Goal: Find specific page/section: Find specific page/section

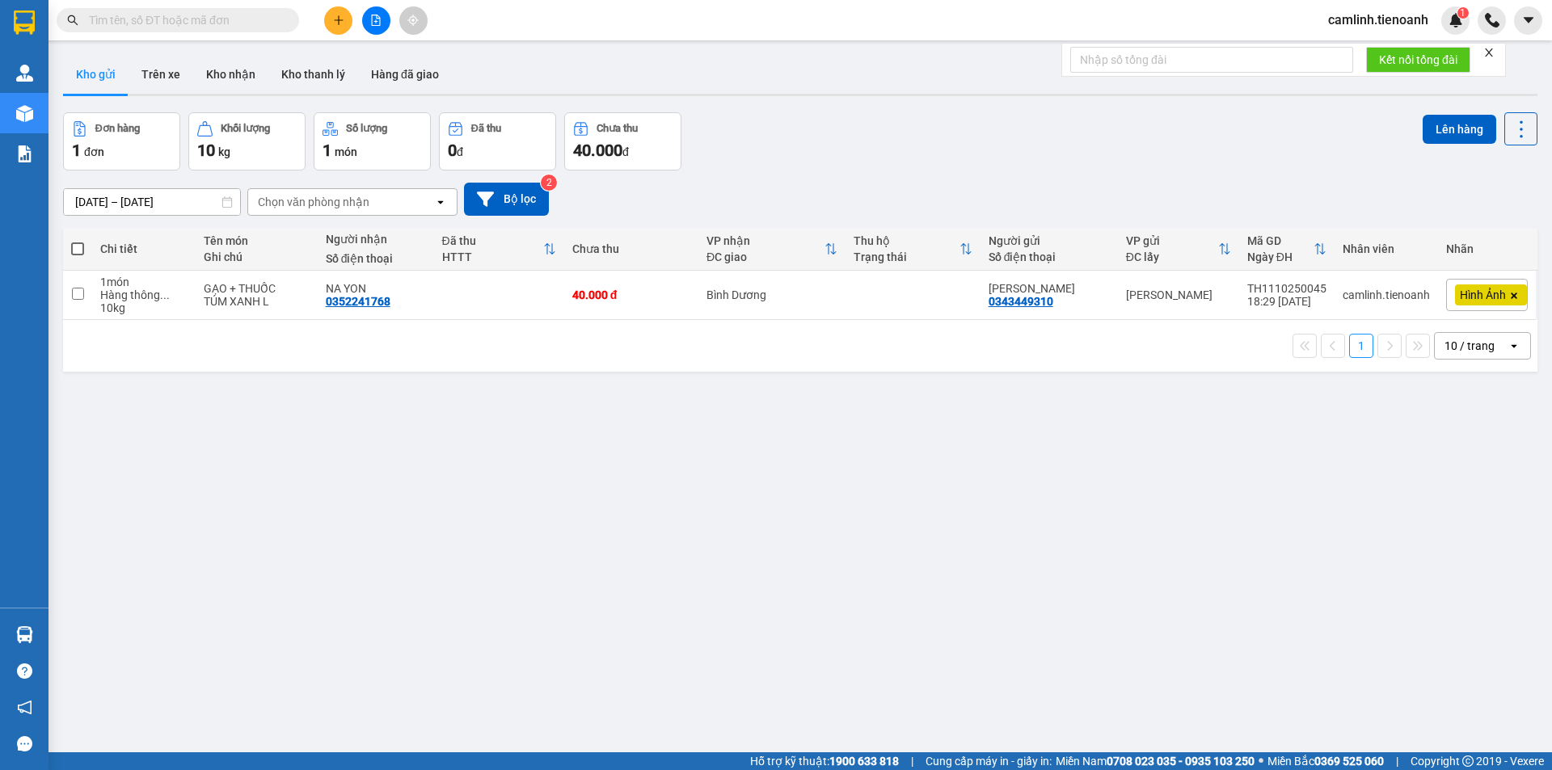
click at [1453, 347] on div "10 / trang" at bounding box center [1470, 346] width 50 height 16
click at [1462, 534] on div "100 / trang" at bounding box center [1470, 525] width 97 height 29
drag, startPoint x: 219, startPoint y: 83, endPoint x: 213, endPoint y: 58, distance: 25.7
click at [221, 82] on button "Kho nhận" at bounding box center [230, 74] width 75 height 39
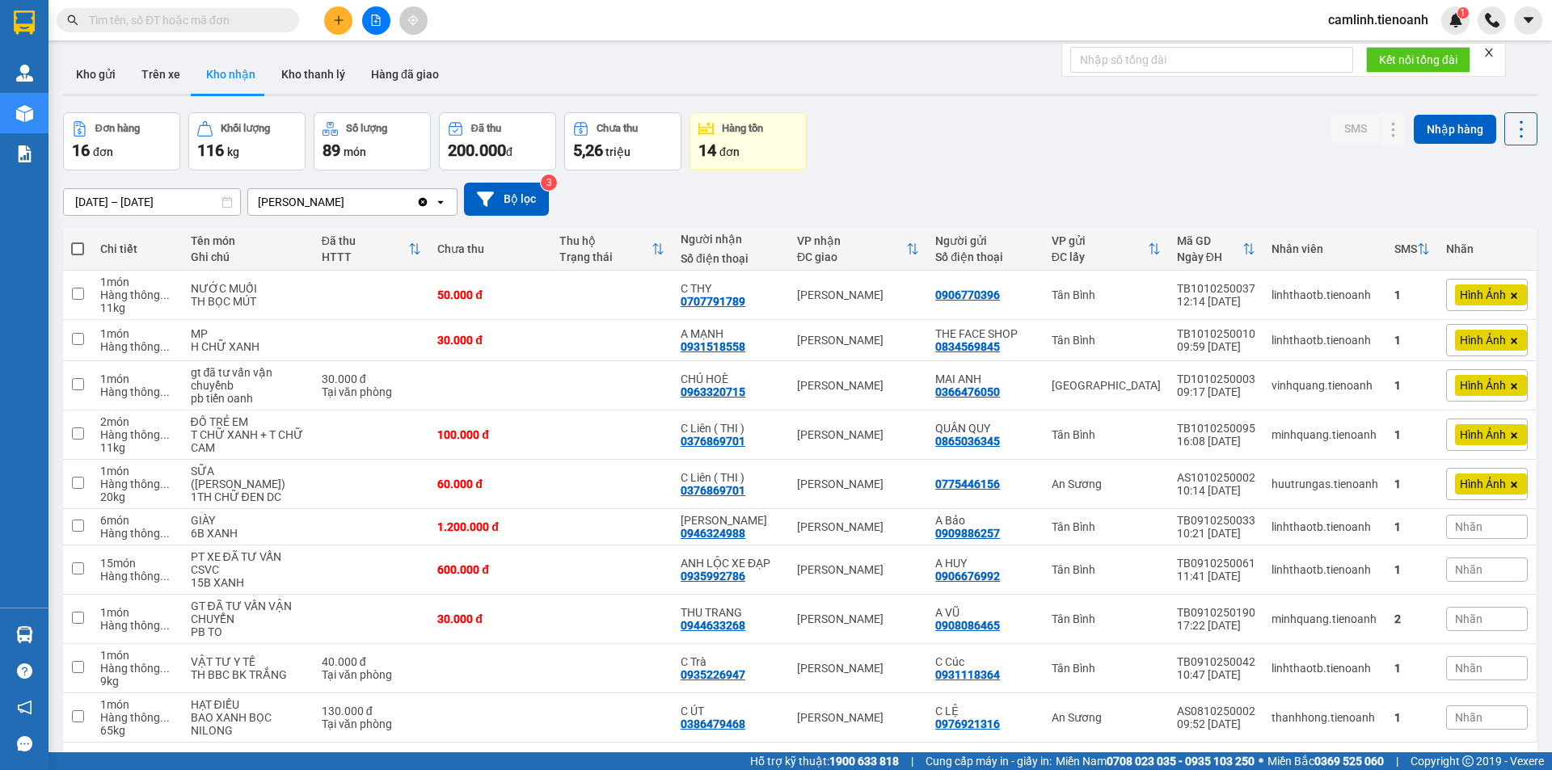
click at [1492, 55] on icon "close" at bounding box center [1489, 53] width 8 height 8
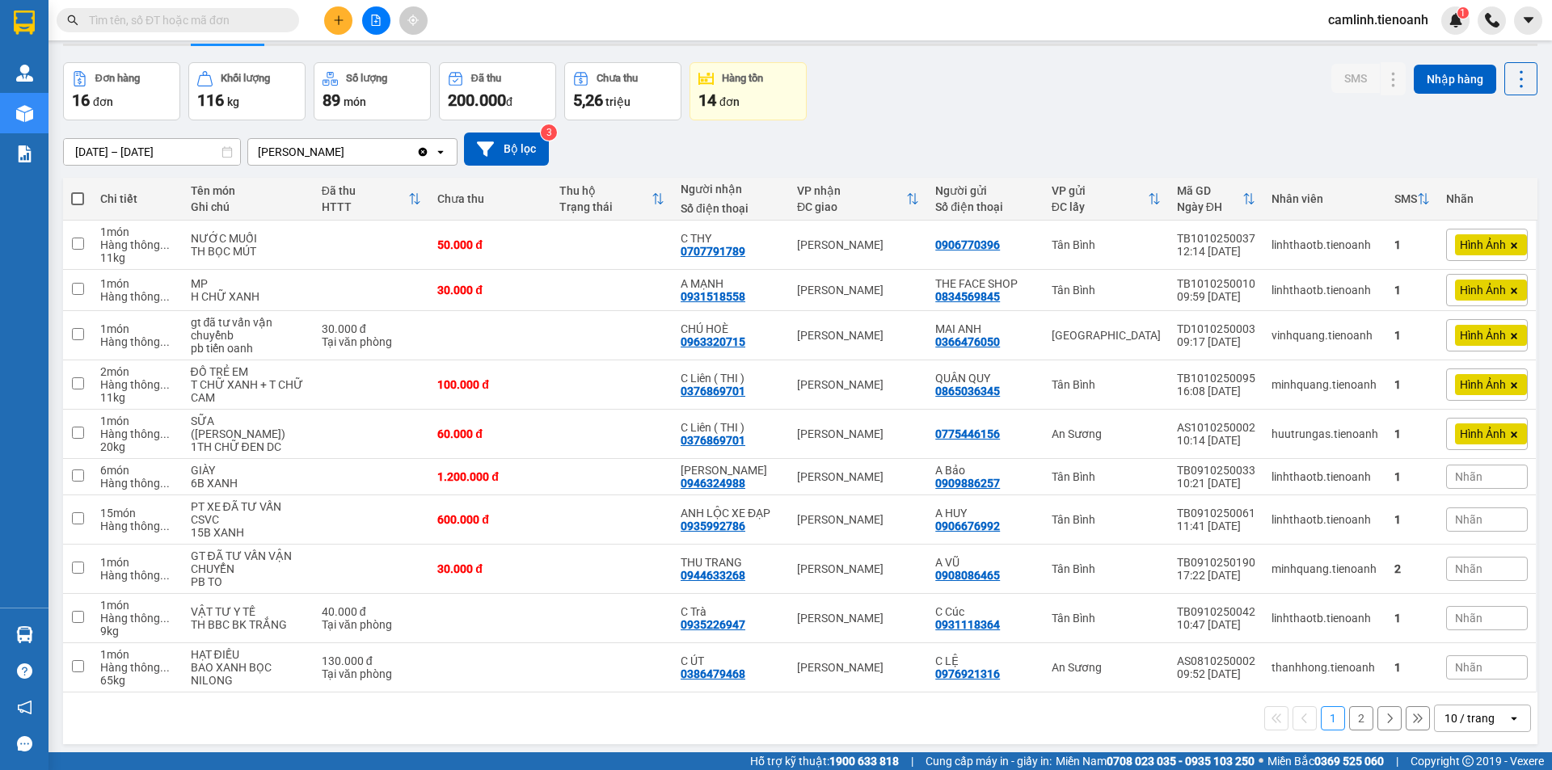
scroll to position [74, 0]
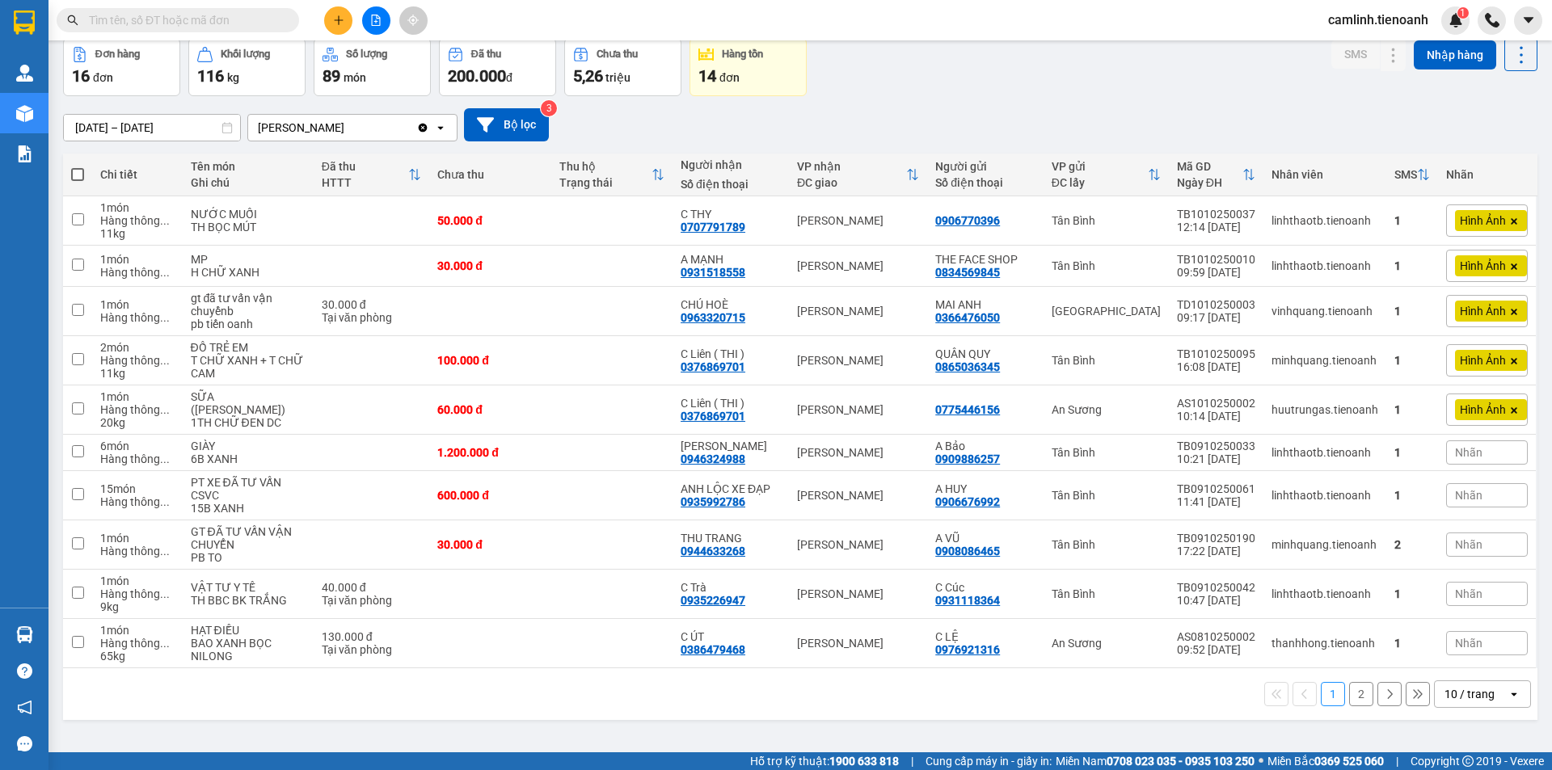
click at [1487, 696] on div "10 / trang" at bounding box center [1471, 694] width 73 height 26
click at [1483, 656] on span "100 / trang" at bounding box center [1464, 659] width 58 height 16
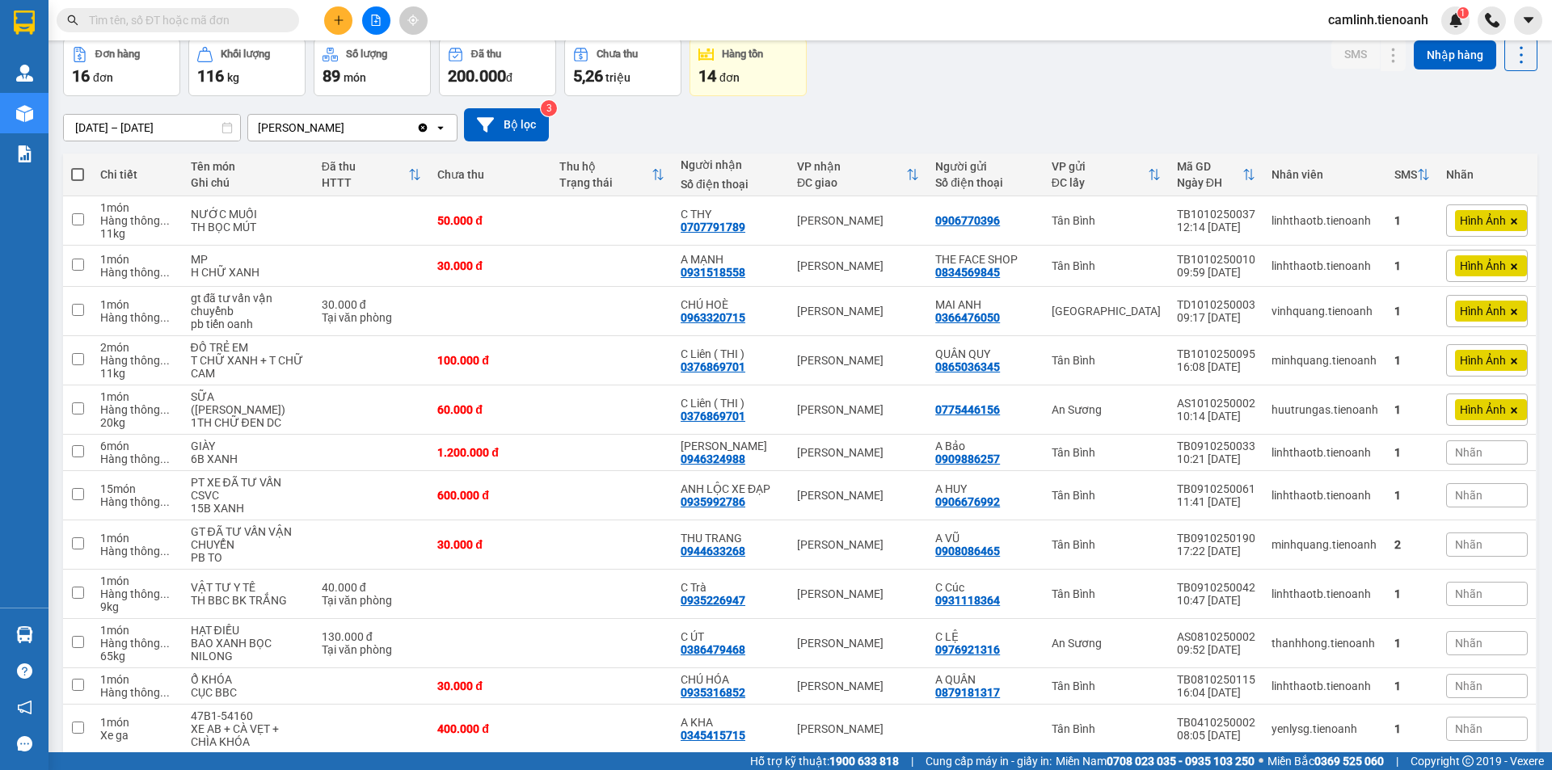
click at [230, 26] on input "text" at bounding box center [184, 20] width 191 height 18
paste input "0902567469"
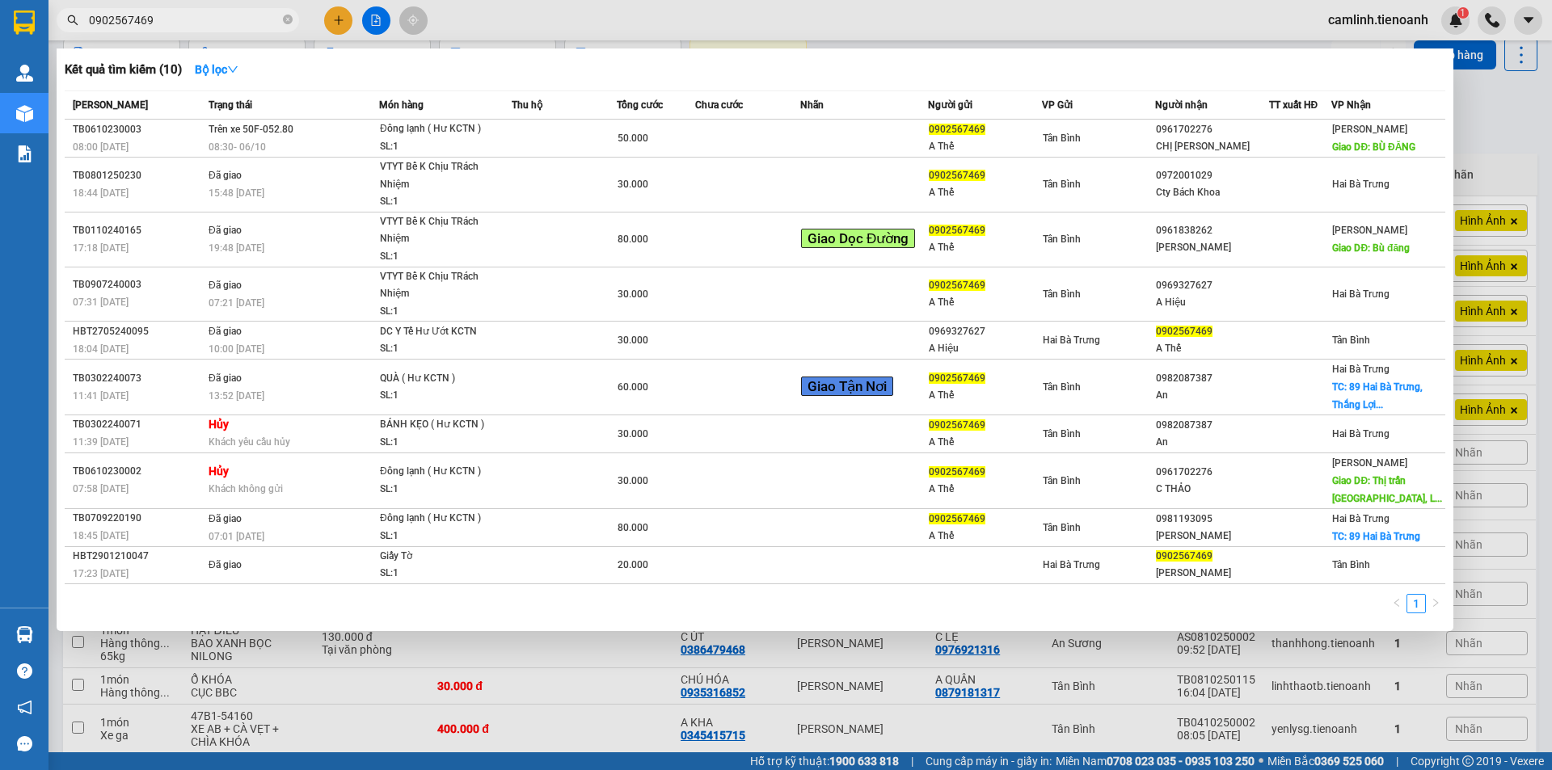
type input "0902567469"
click at [820, 28] on div at bounding box center [776, 385] width 1552 height 770
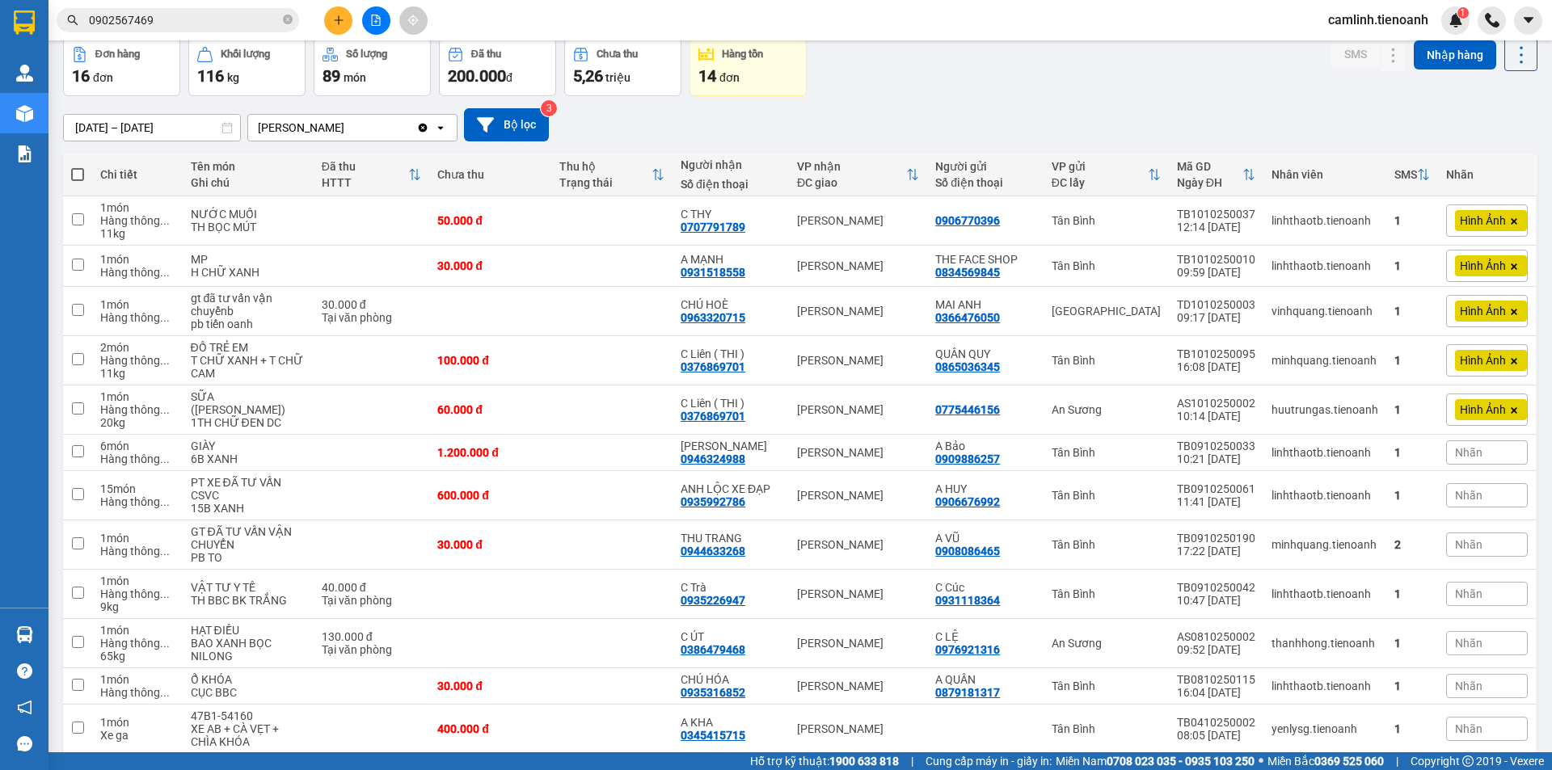
scroll to position [0, 0]
